Goal: Information Seeking & Learning: Learn about a topic

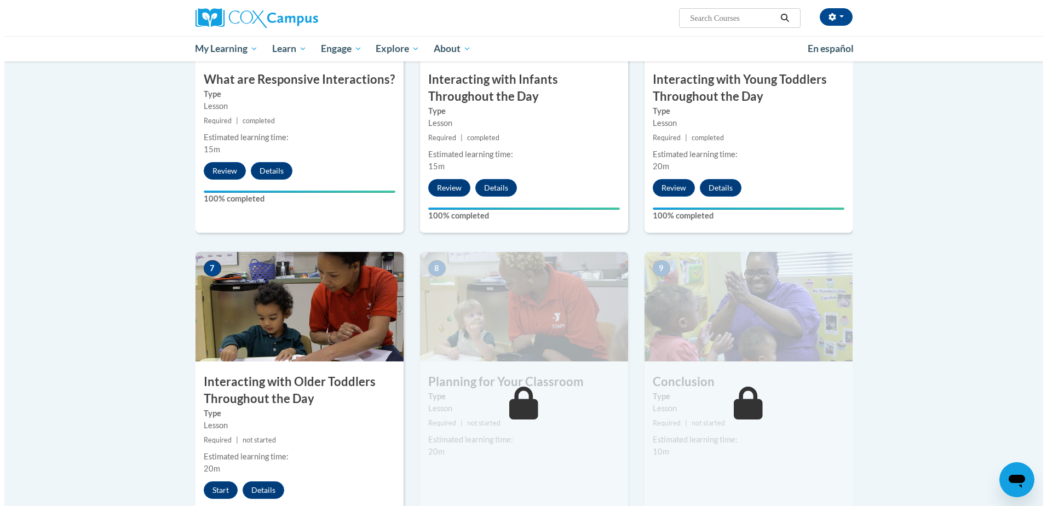
scroll to position [891, 0]
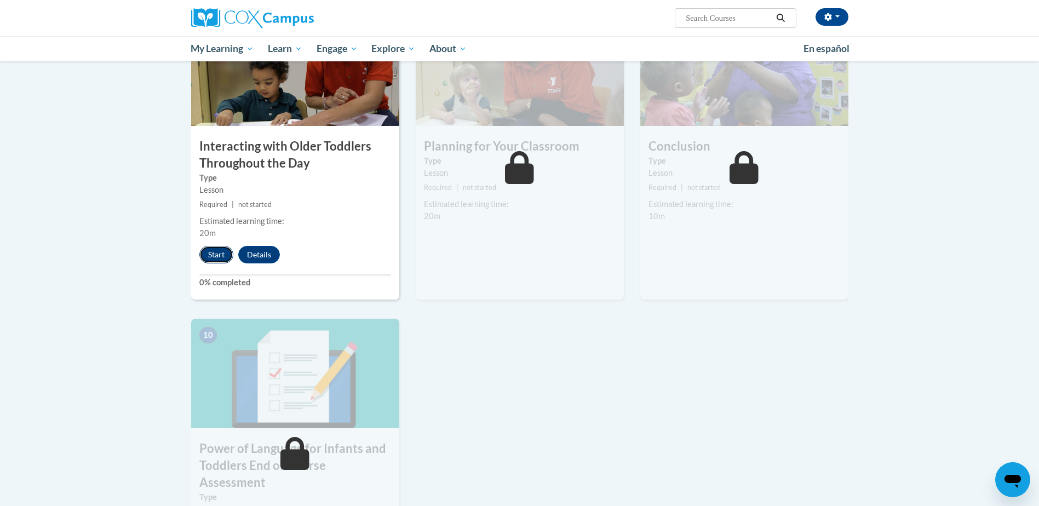
click at [211, 246] on button "Start" at bounding box center [216, 255] width 34 height 18
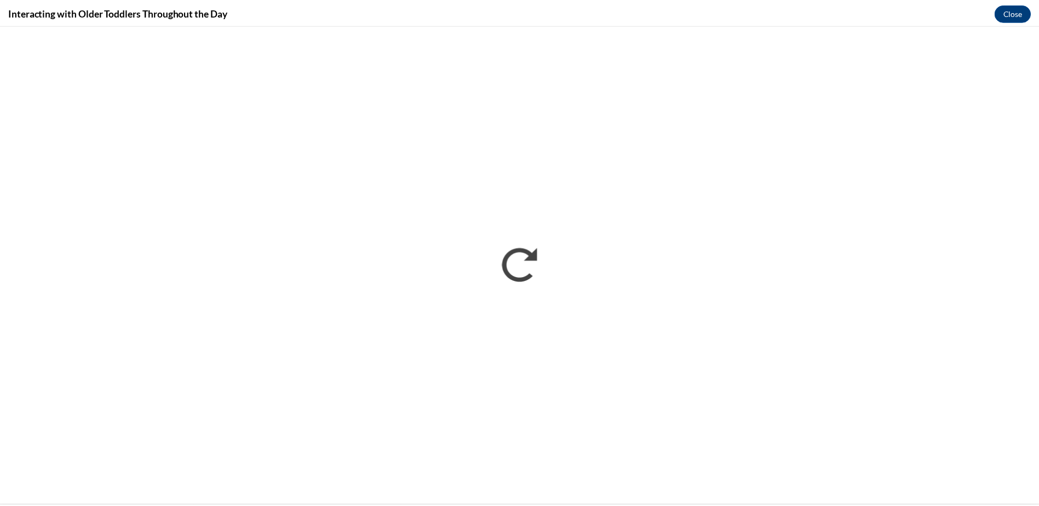
scroll to position [0, 0]
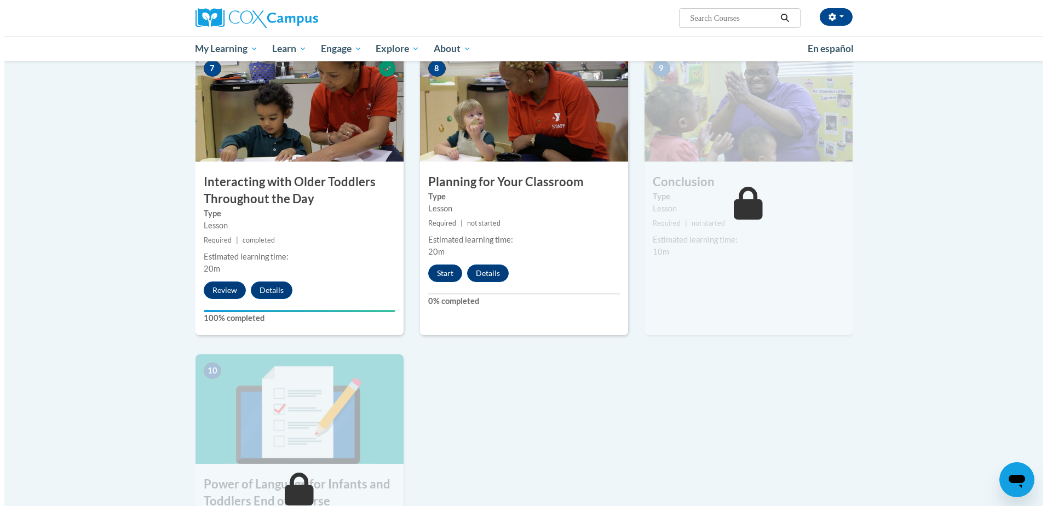
scroll to position [876, 0]
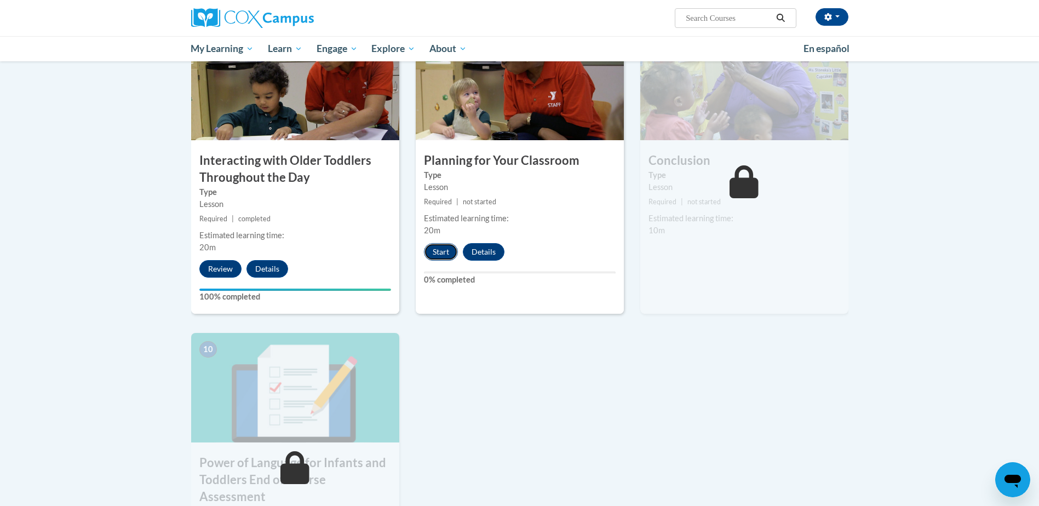
click at [441, 243] on button "Start" at bounding box center [441, 252] width 34 height 18
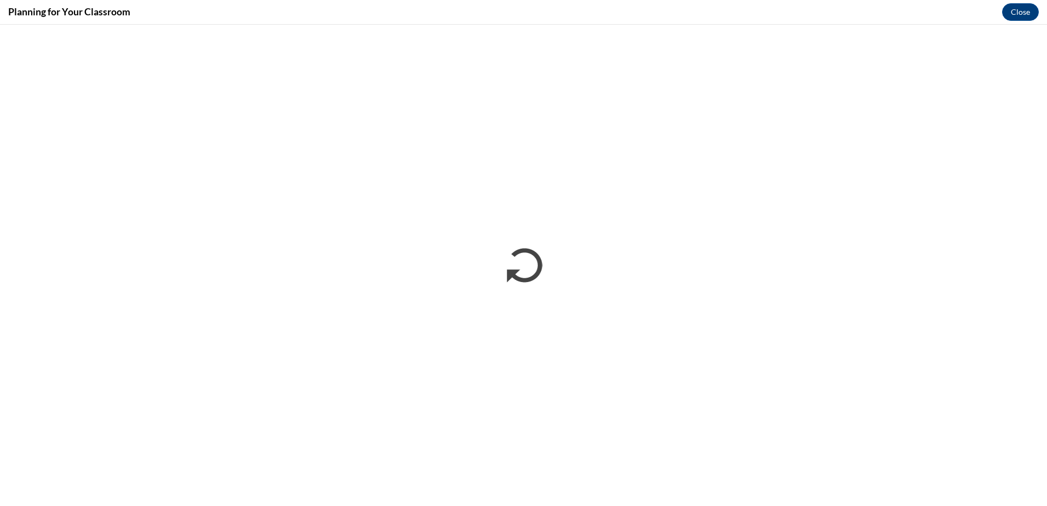
scroll to position [0, 0]
